Goal: Task Accomplishment & Management: Complete application form

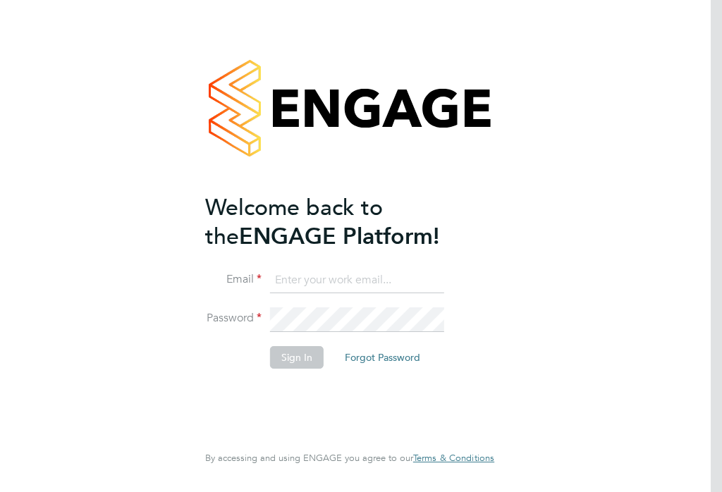
click at [304, 280] on input at bounding box center [357, 280] width 174 height 25
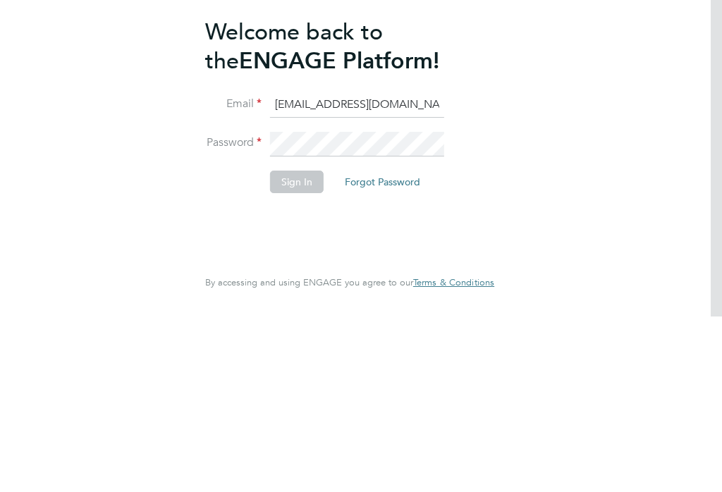
type input "[EMAIL_ADDRESS][DOMAIN_NAME]"
click at [306, 346] on button "Sign In" at bounding box center [297, 357] width 54 height 23
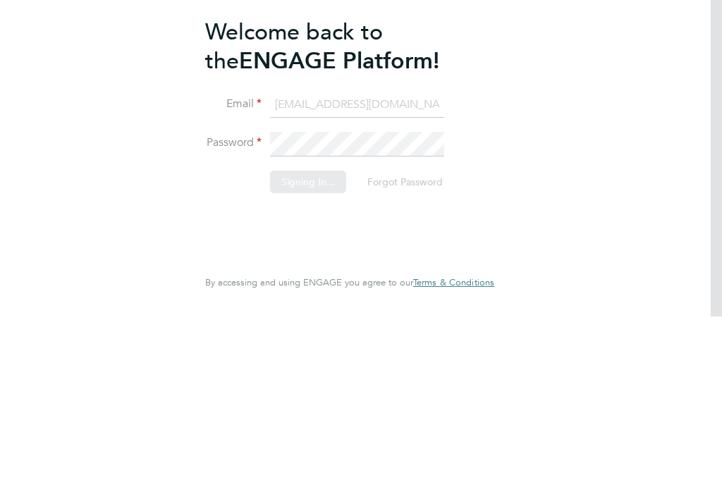
scroll to position [22, 0]
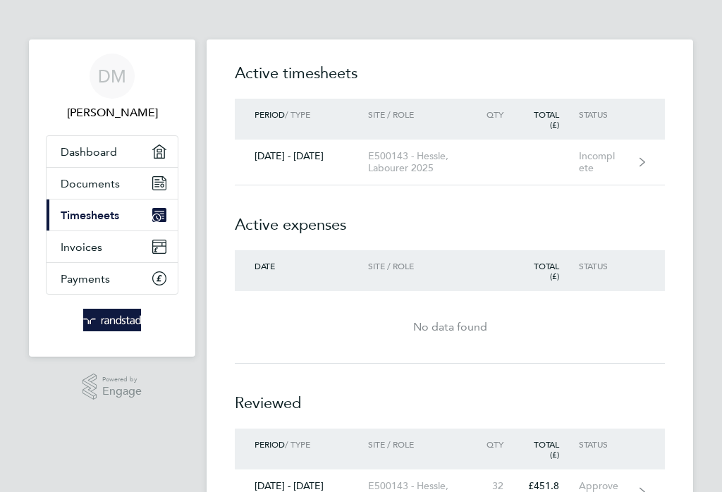
click at [646, 158] on link "[DATE] - [DATE] E500143 - Hessle, Labourer 2025 Incomplete" at bounding box center [450, 163] width 430 height 46
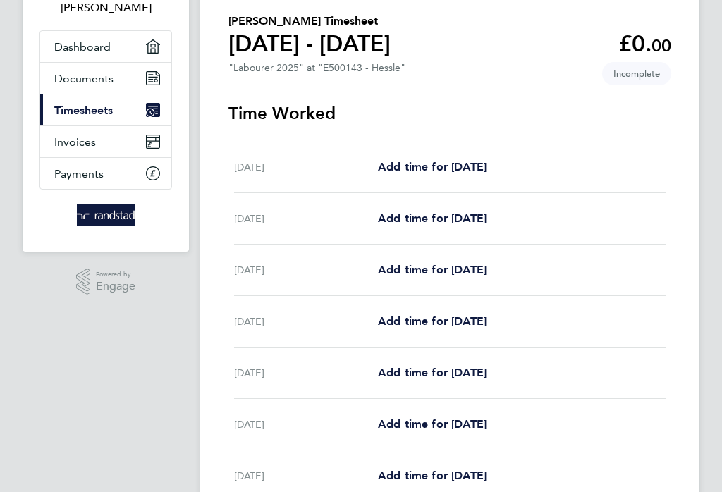
scroll to position [101, 0]
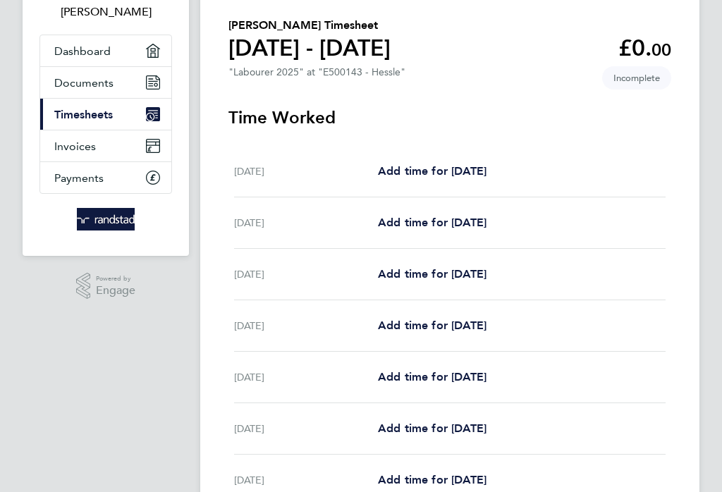
click at [486, 276] on span "Add time for [DATE]" at bounding box center [432, 273] width 109 height 13
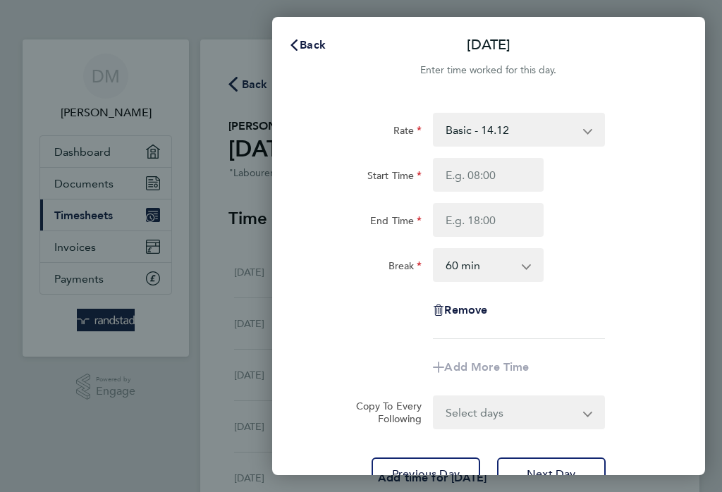
click at [524, 263] on select "0 min 15 min 30 min 45 min 60 min 75 min 90 min" at bounding box center [479, 265] width 91 height 31
select select "30"
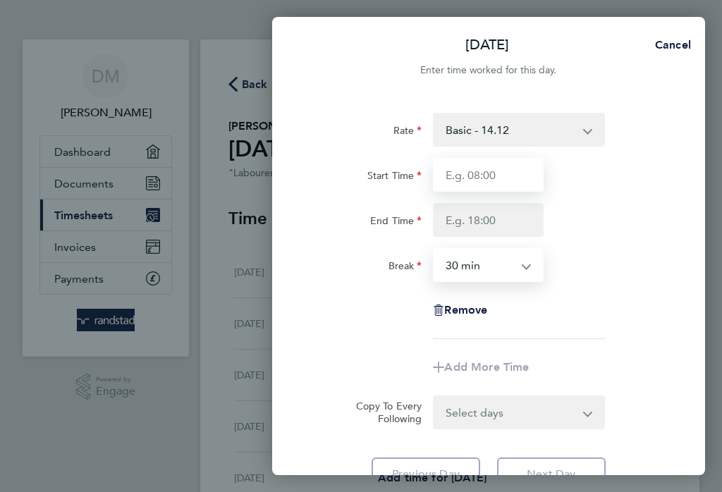
click at [521, 174] on input "Start Time" at bounding box center [488, 175] width 111 height 34
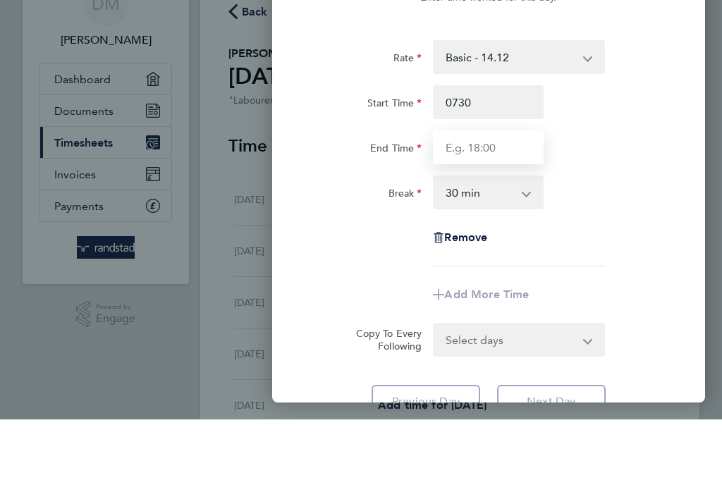
click at [524, 203] on input "End Time" at bounding box center [488, 220] width 111 height 34
type input "07:30"
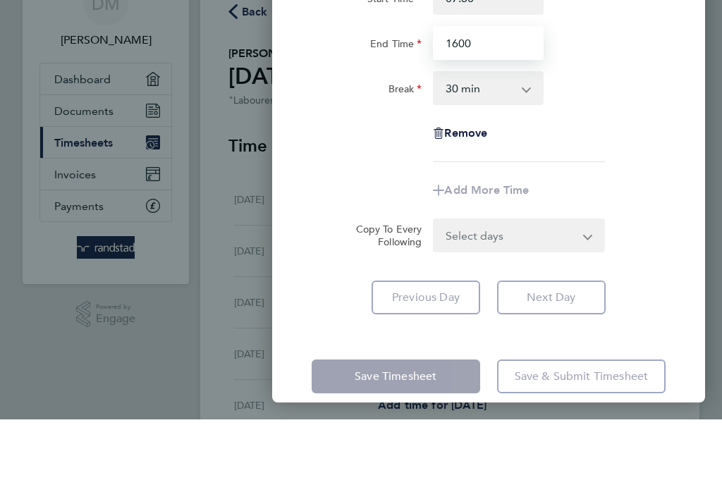
scroll to position [101, 0]
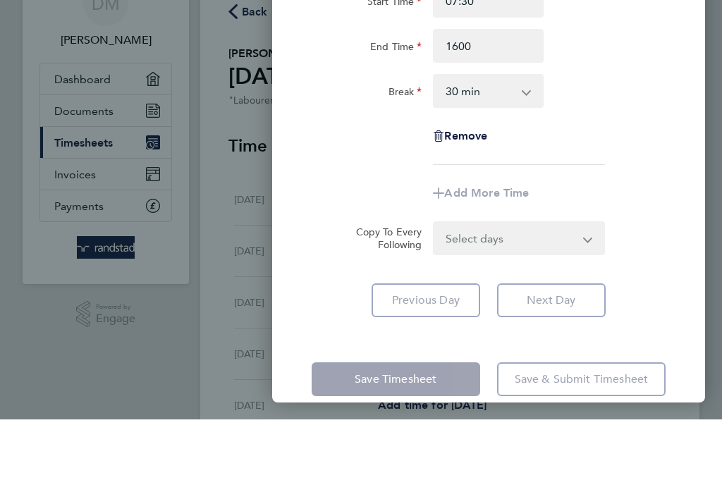
type input "16:00"
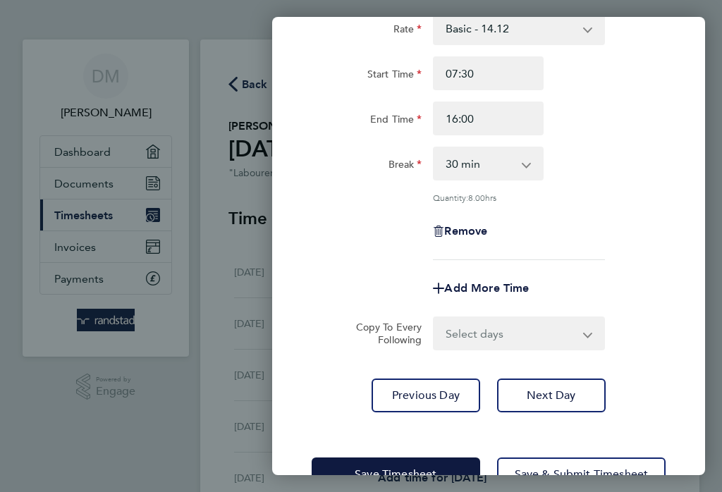
click at [586, 334] on select "Select days Day [DATE] [DATE] [DATE] [DATE]" at bounding box center [510, 333] width 153 height 31
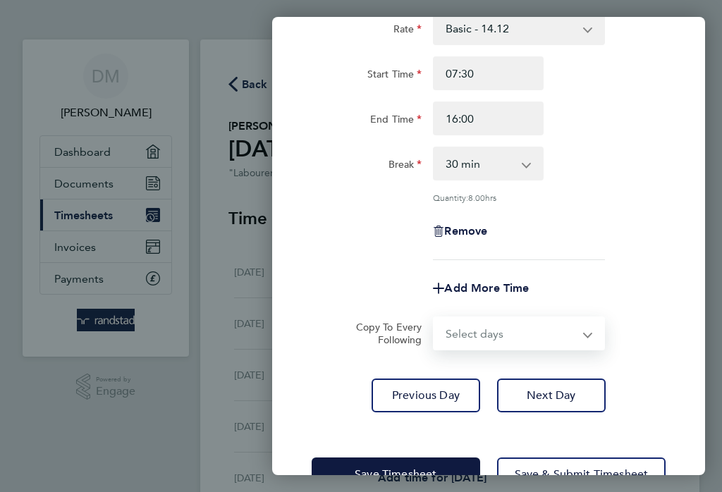
select select "TUE"
select select "[DATE]"
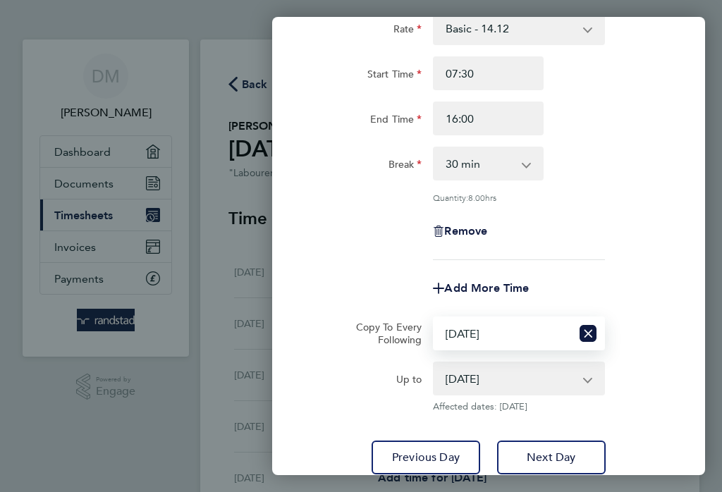
click at [591, 331] on icon "Reset selection" at bounding box center [587, 333] width 17 height 17
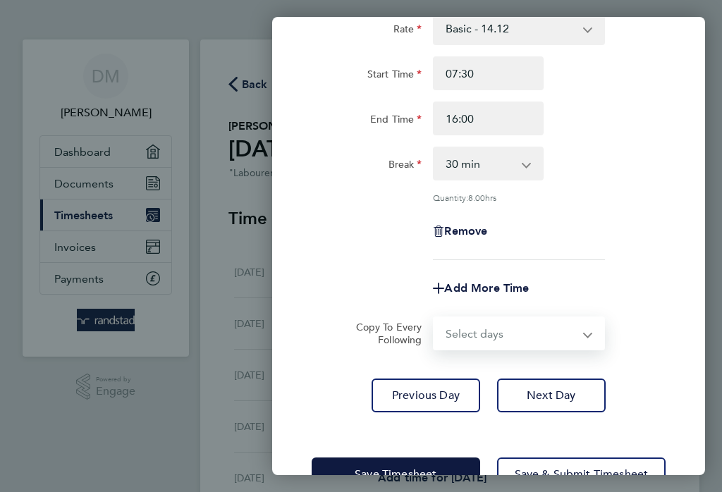
select select "WED"
select select "[DATE]"
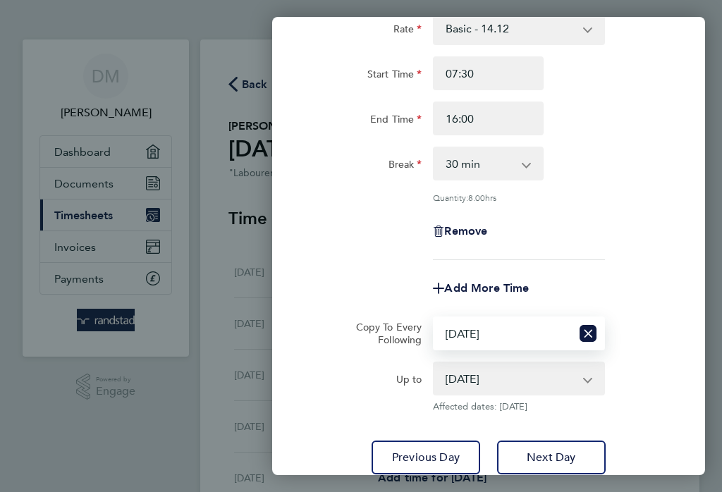
click at [589, 330] on icon "Reset selection" at bounding box center [587, 333] width 17 height 17
select select "0: null"
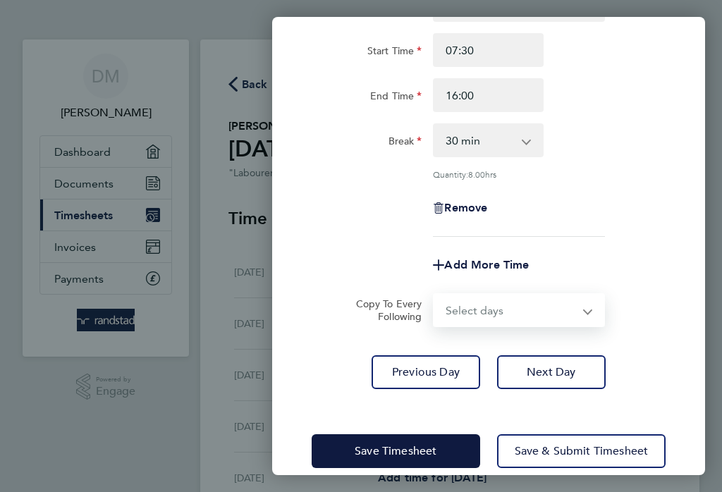
scroll to position [124, 0]
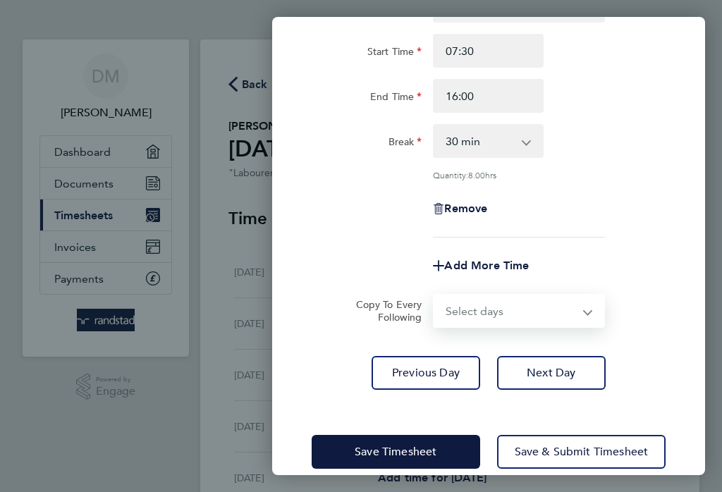
click at [558, 374] on span "Next Day" at bounding box center [551, 373] width 49 height 14
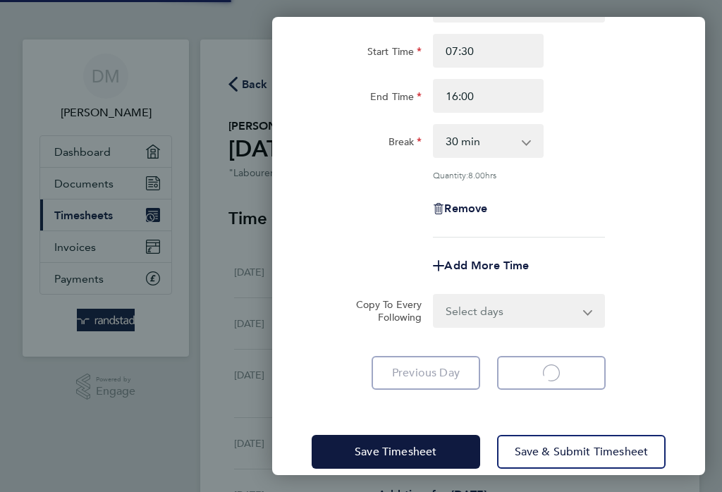
select select "60"
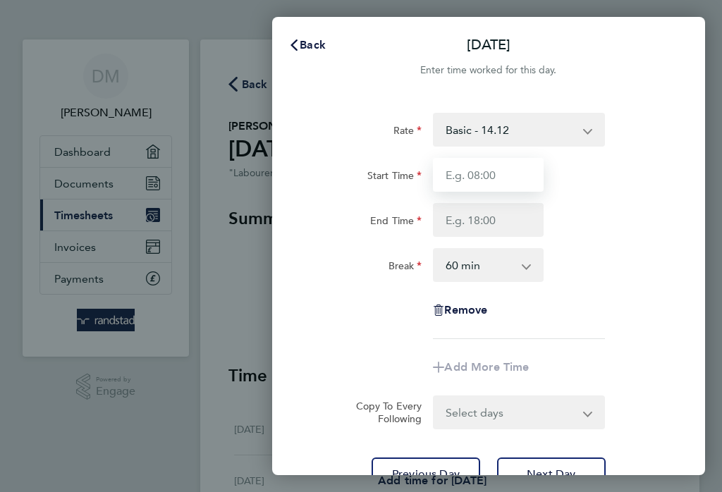
click at [516, 173] on input "Start Time" at bounding box center [488, 175] width 111 height 34
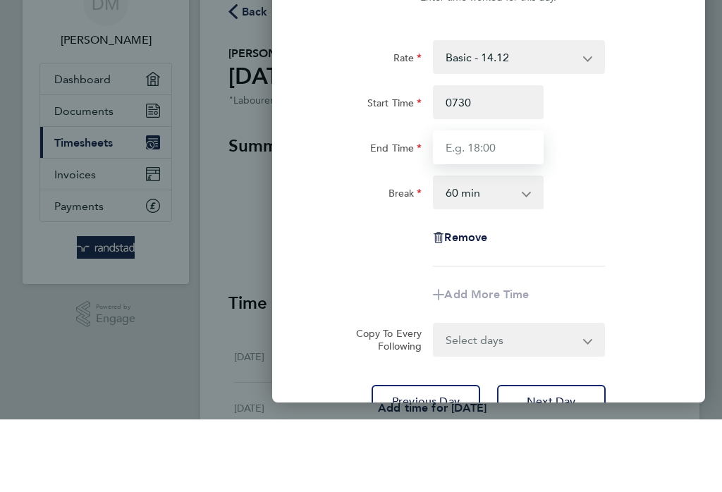
click at [490, 203] on input "End Time" at bounding box center [488, 220] width 111 height 34
type input "07:30"
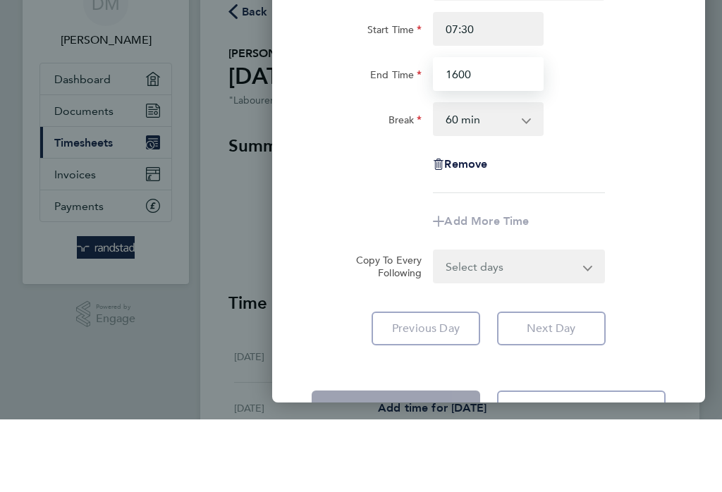
scroll to position [73, 0]
click at [534, 176] on app-icon-cross-button at bounding box center [533, 191] width 17 height 31
type input "16:00"
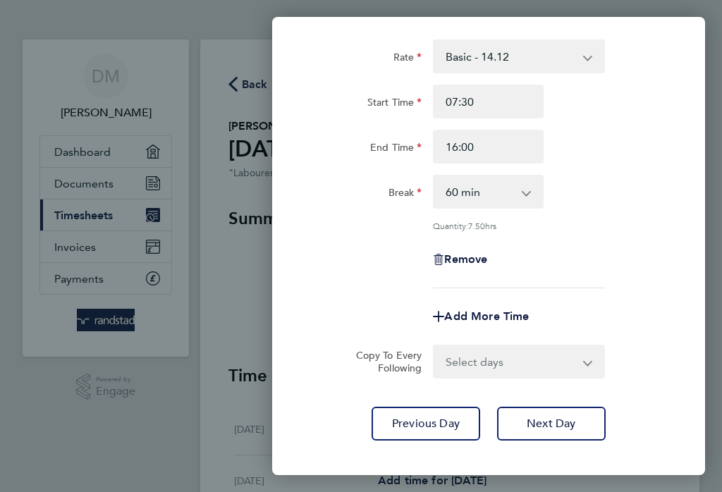
click at [524, 183] on select "0 min 15 min 30 min 45 min 60 min 75 min 90 min" at bounding box center [479, 191] width 91 height 31
select select "30"
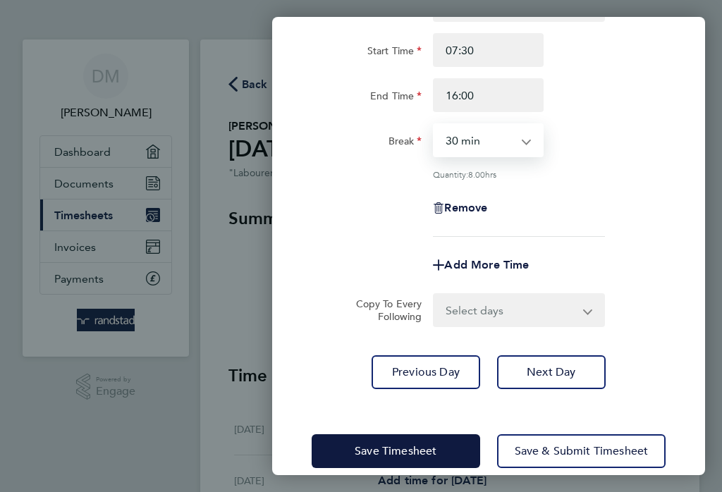
scroll to position [124, 0]
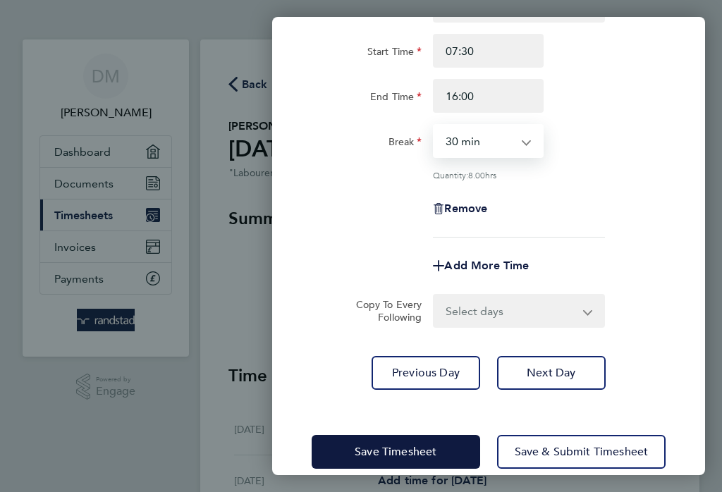
click at [409, 451] on span "Save Timesheet" at bounding box center [396, 452] width 82 height 14
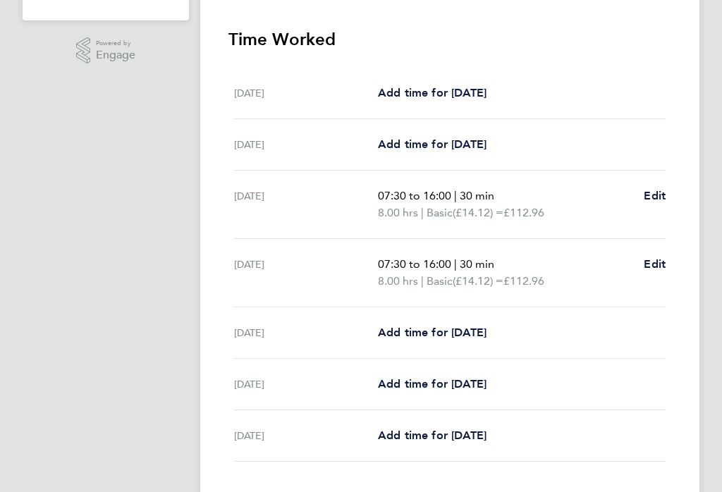
scroll to position [410, 0]
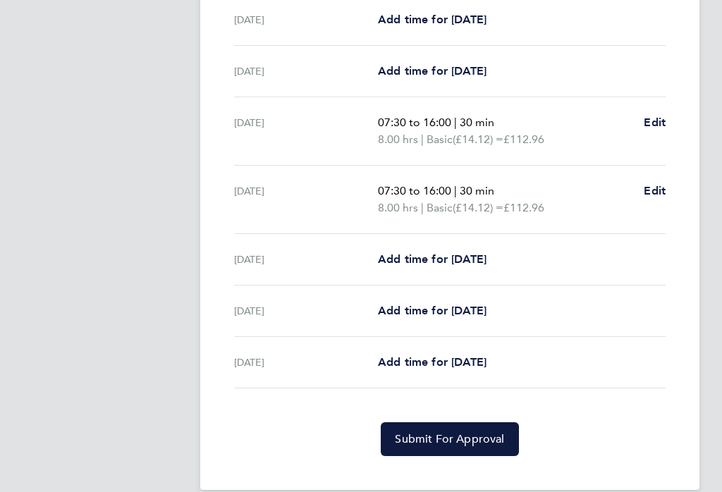
click at [479, 262] on span "Add time for [DATE]" at bounding box center [432, 258] width 109 height 13
select select "60"
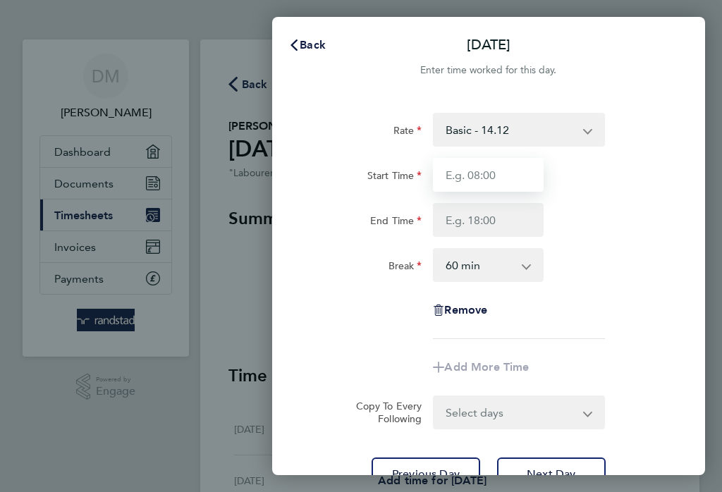
click at [522, 180] on input "Start Time" at bounding box center [488, 175] width 111 height 34
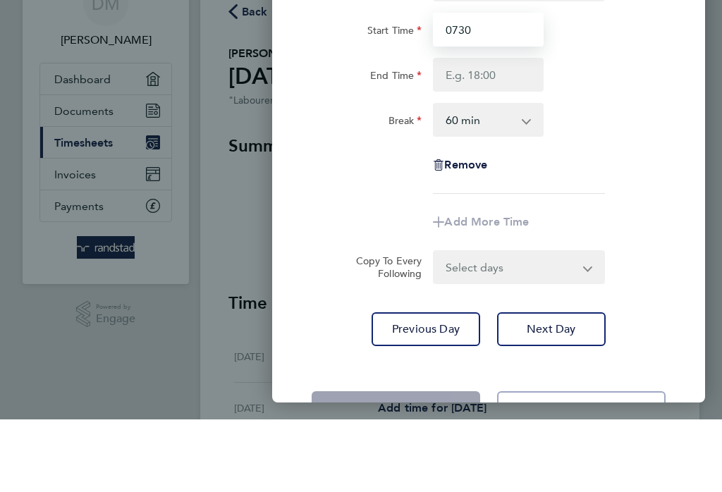
scroll to position [68, 0]
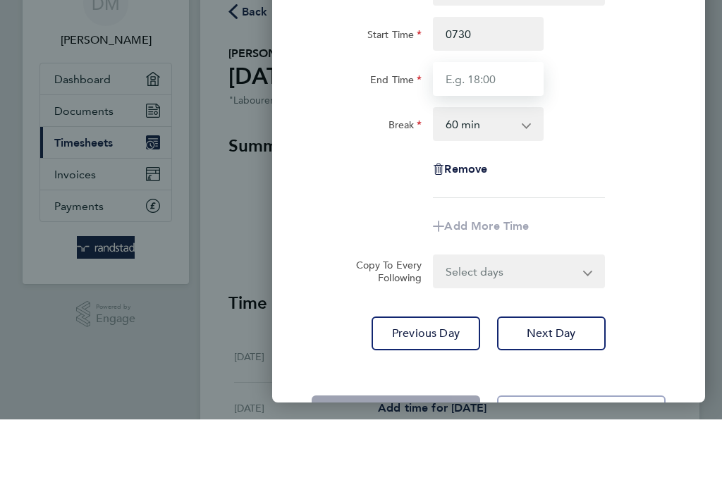
click at [517, 135] on input "End Time" at bounding box center [488, 152] width 111 height 34
type input "07:30"
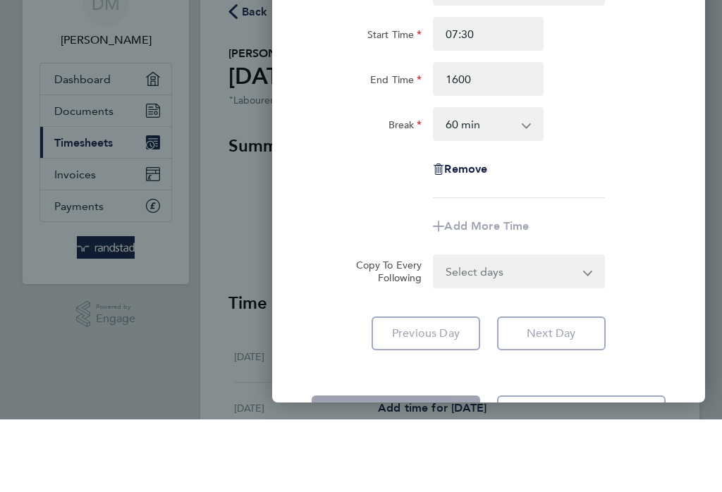
click at [524, 181] on select "0 min 15 min 30 min 45 min 60 min 75 min 90 min" at bounding box center [479, 196] width 91 height 31
type input "16:00"
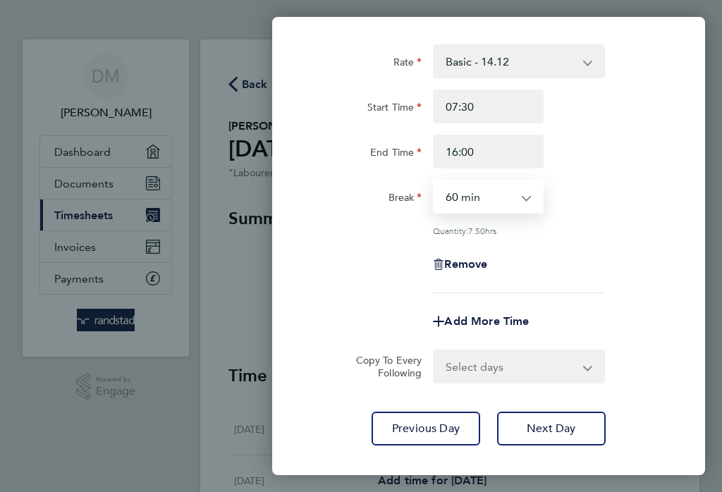
select select "30"
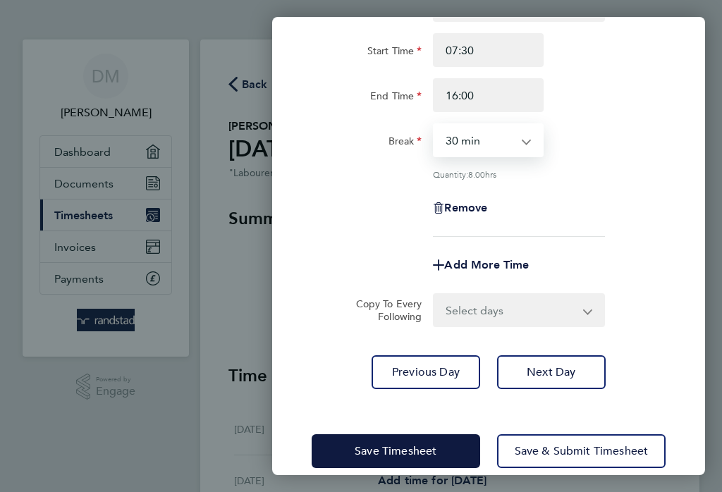
scroll to position [124, 0]
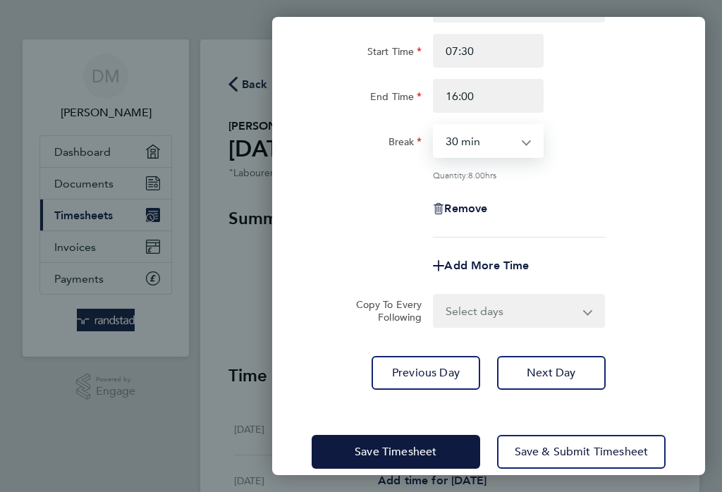
click at [421, 453] on span "Save Timesheet" at bounding box center [396, 452] width 82 height 14
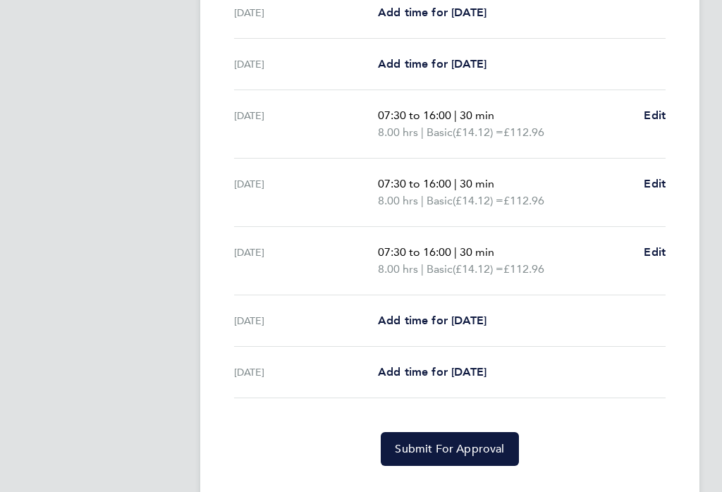
scroll to position [426, 0]
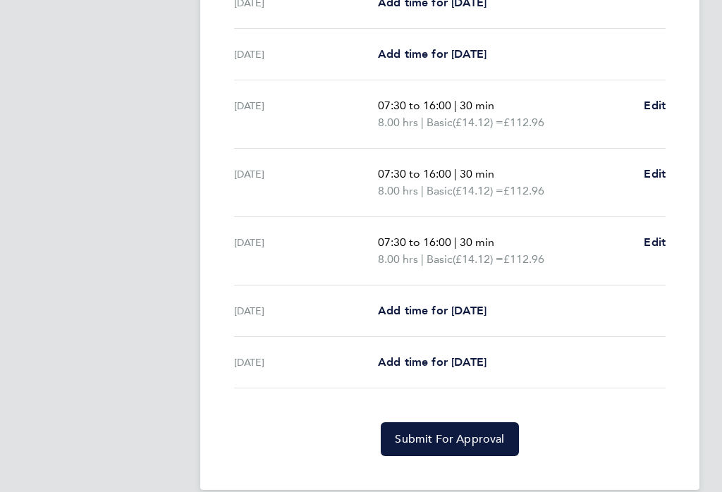
click at [476, 442] on span "Submit For Approval" at bounding box center [449, 439] width 109 height 14
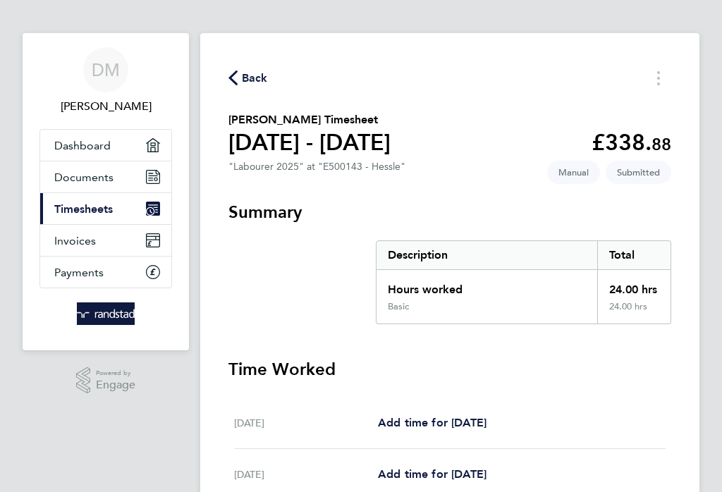
scroll to position [0, 0]
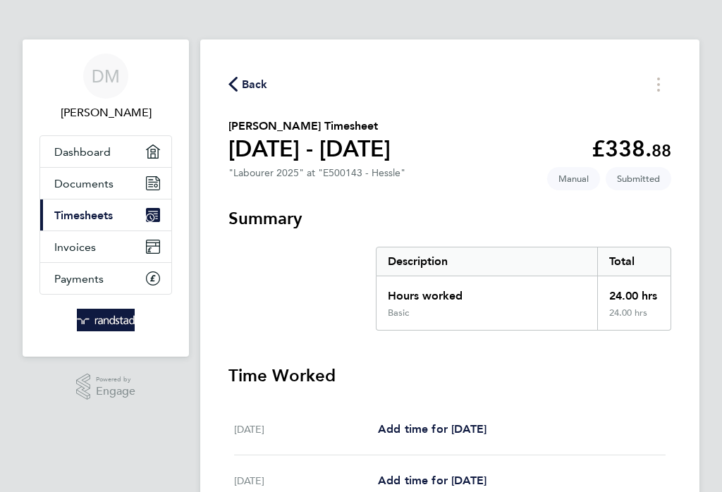
click at [248, 85] on span "Back" at bounding box center [255, 84] width 26 height 17
